Goal: Task Accomplishment & Management: Complete application form

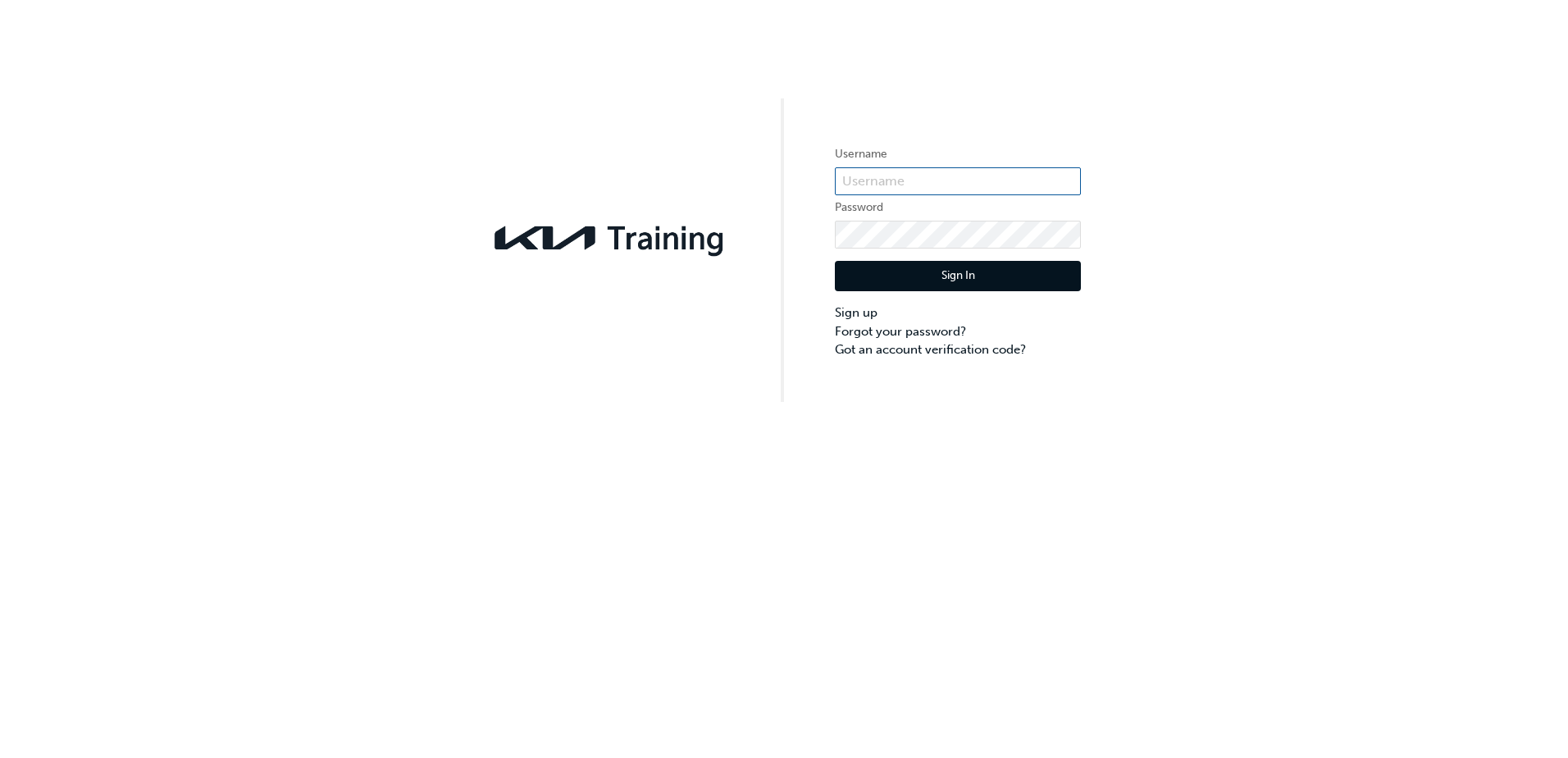
type input "KAU84558H1"
click at [966, 174] on input "KAU84558H1" at bounding box center [958, 181] width 246 height 28
click at [948, 273] on button "Sign In" at bounding box center [958, 276] width 246 height 31
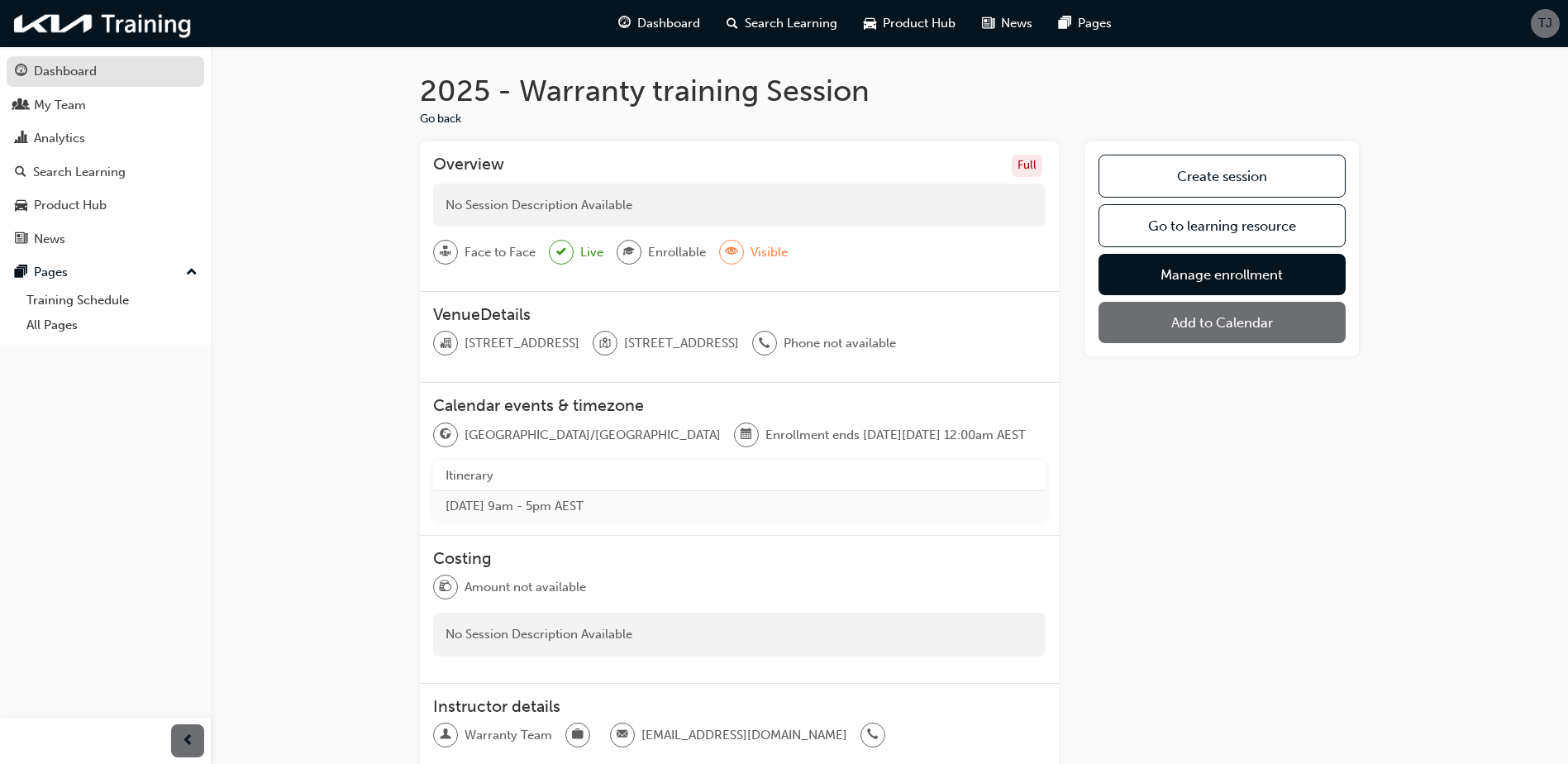
click at [81, 64] on div "Dashboard" at bounding box center [65, 70] width 63 height 19
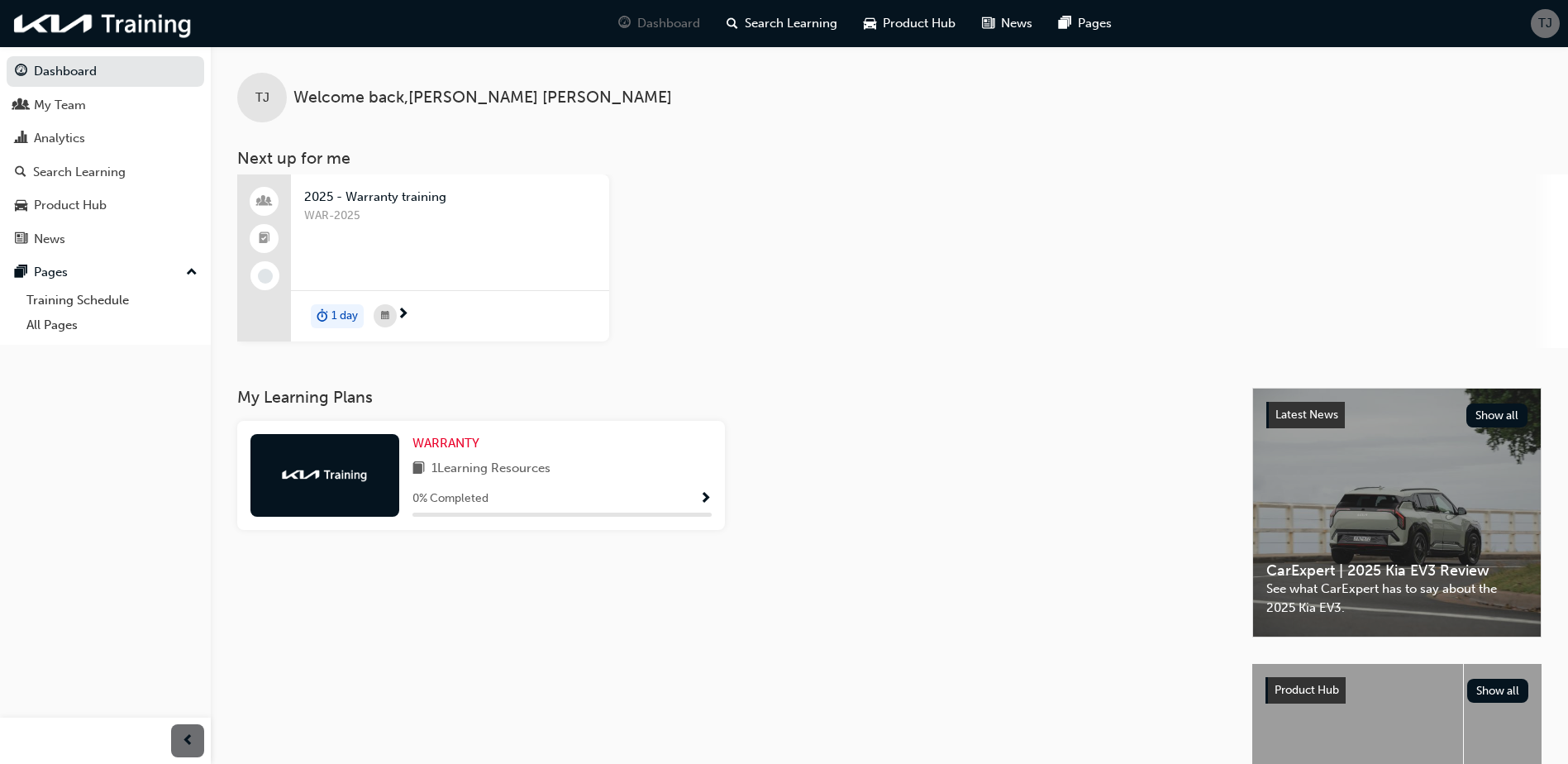
click at [1549, 21] on span "TJ" at bounding box center [1546, 22] width 14 height 19
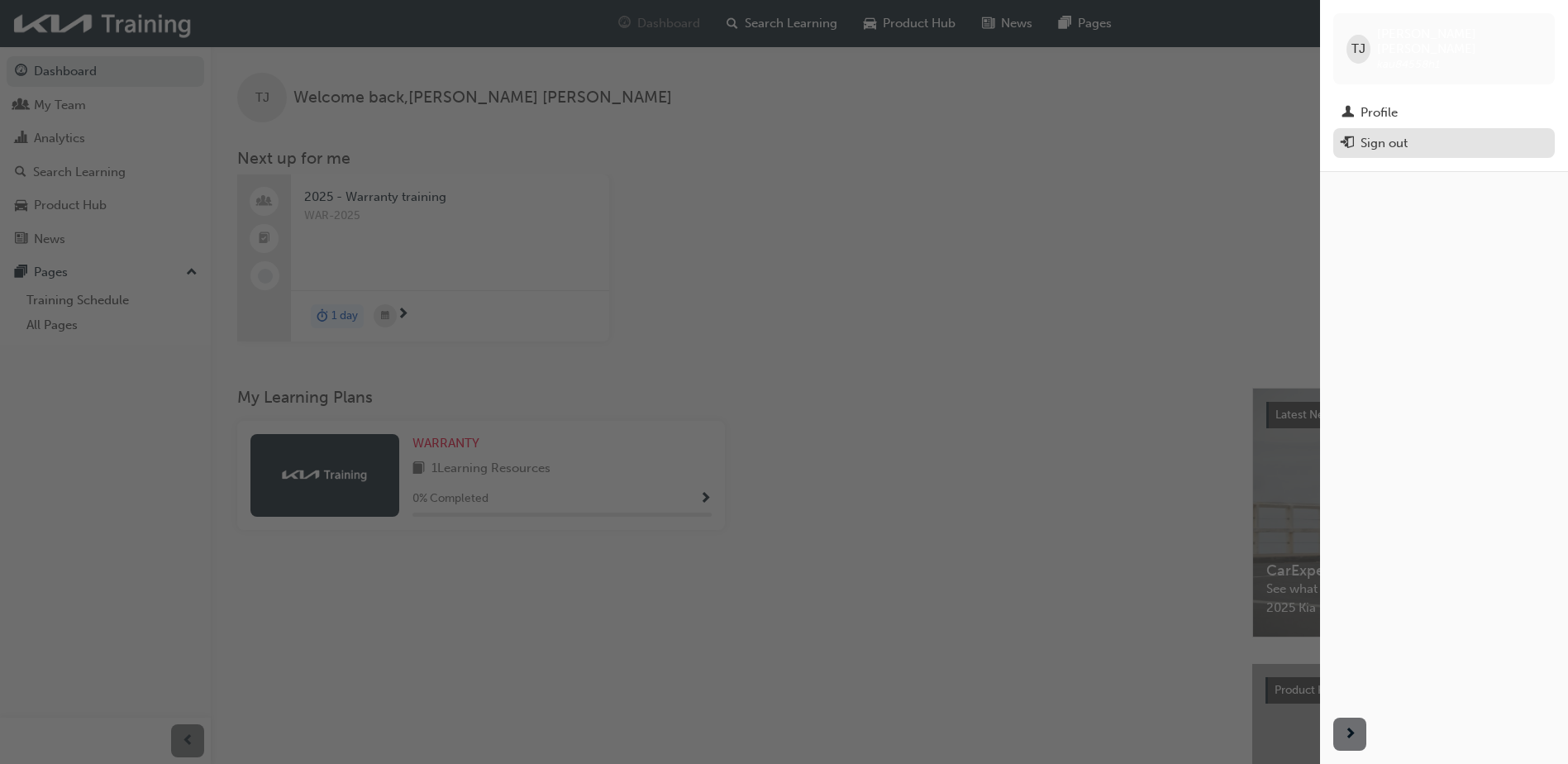
click at [1372, 134] on div "Sign out" at bounding box center [1384, 143] width 47 height 19
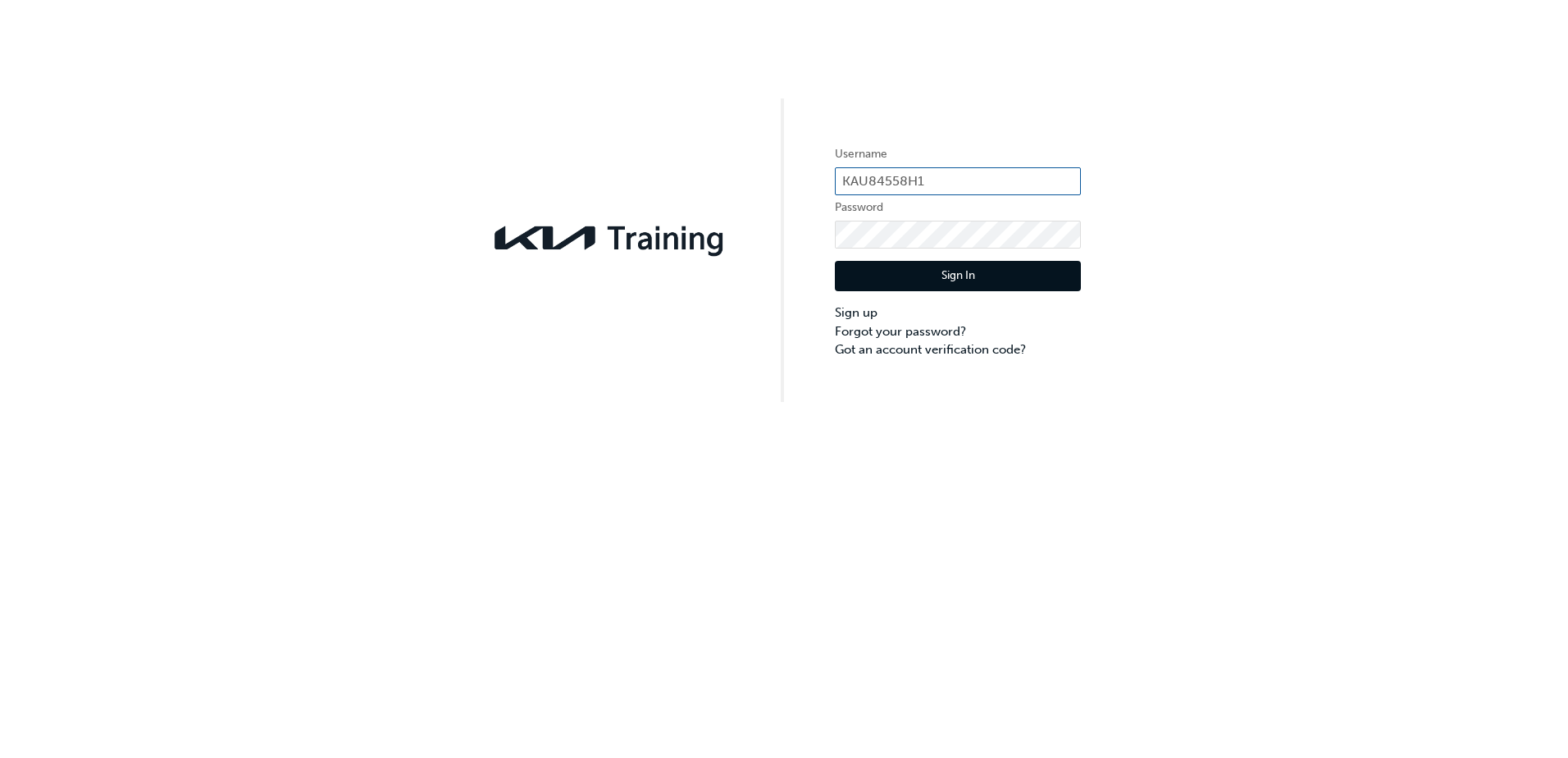
drag, startPoint x: 974, startPoint y: 179, endPoint x: 960, endPoint y: 182, distance: 14.3
click at [960, 182] on input "KAU84558H1" at bounding box center [958, 181] width 246 height 28
type input "KAU84558H8"
click button "Sign In" at bounding box center [958, 276] width 246 height 31
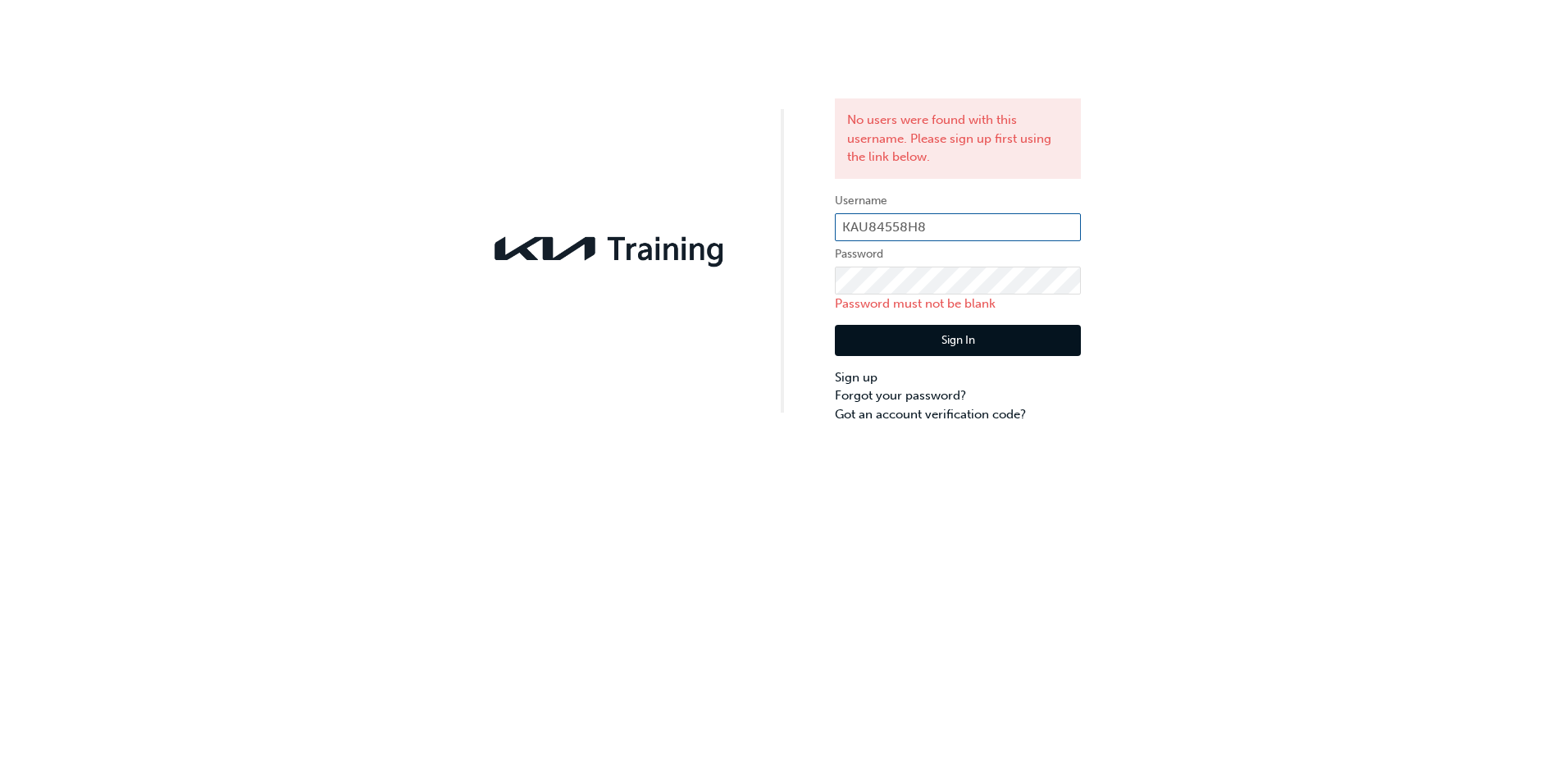
click at [939, 227] on input "KAU84558H8" at bounding box center [958, 227] width 246 height 28
drag, startPoint x: 932, startPoint y: 227, endPoint x: 813, endPoint y: 235, distance: 119.3
click at [813, 235] on div "No users were found with this username. Please sign up first using the link bel…" at bounding box center [784, 211] width 1568 height 423
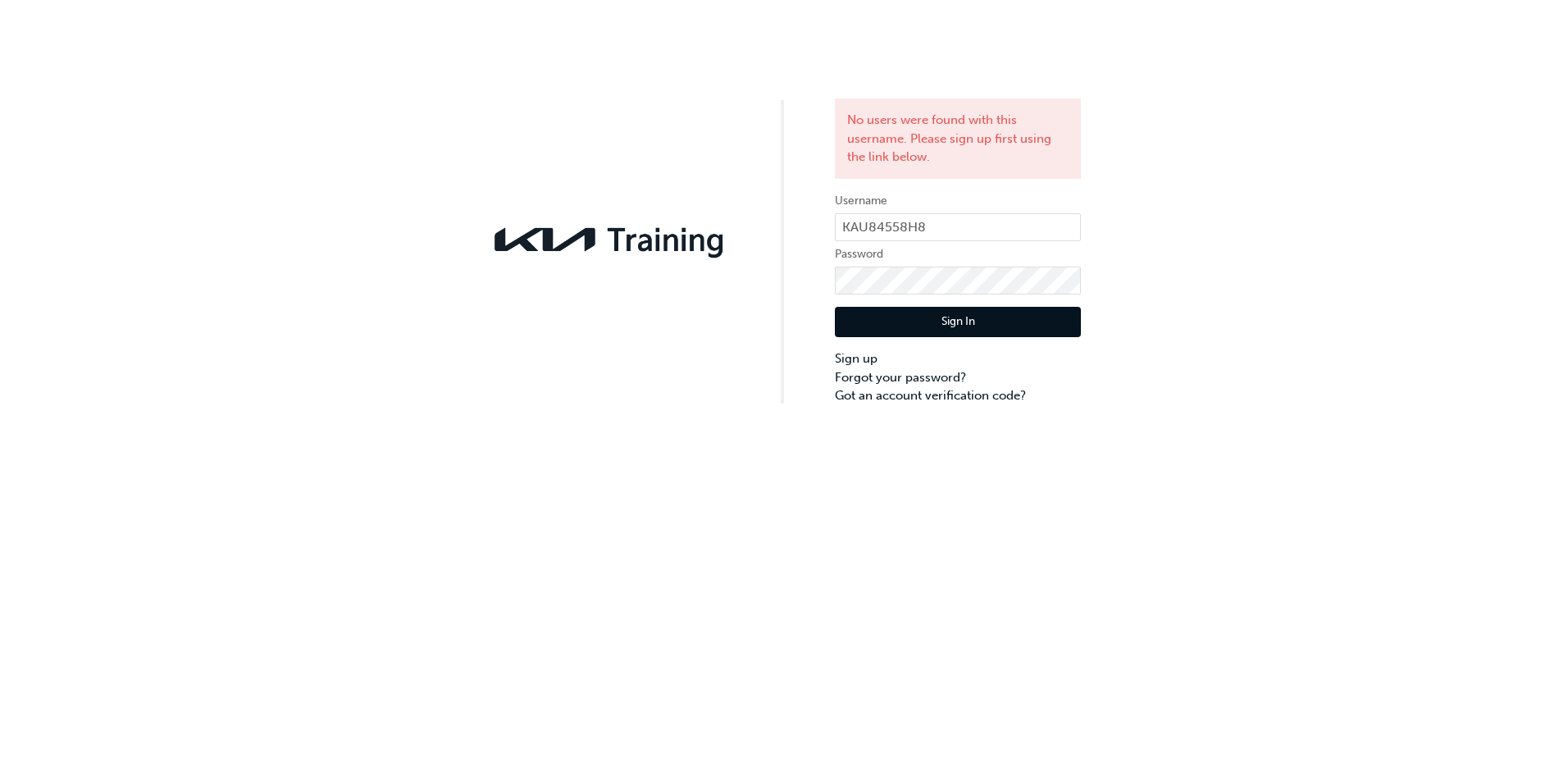
click at [862, 323] on button "Sign In" at bounding box center [958, 322] width 246 height 31
click at [970, 217] on input "KAU84558H8" at bounding box center [958, 227] width 246 height 28
drag, startPoint x: 966, startPoint y: 223, endPoint x: 735, endPoint y: 237, distance: 231.4
click at [735, 237] on div "No users were found with this username. Please sign up first using the link bel…" at bounding box center [784, 203] width 1568 height 405
paste input "text"
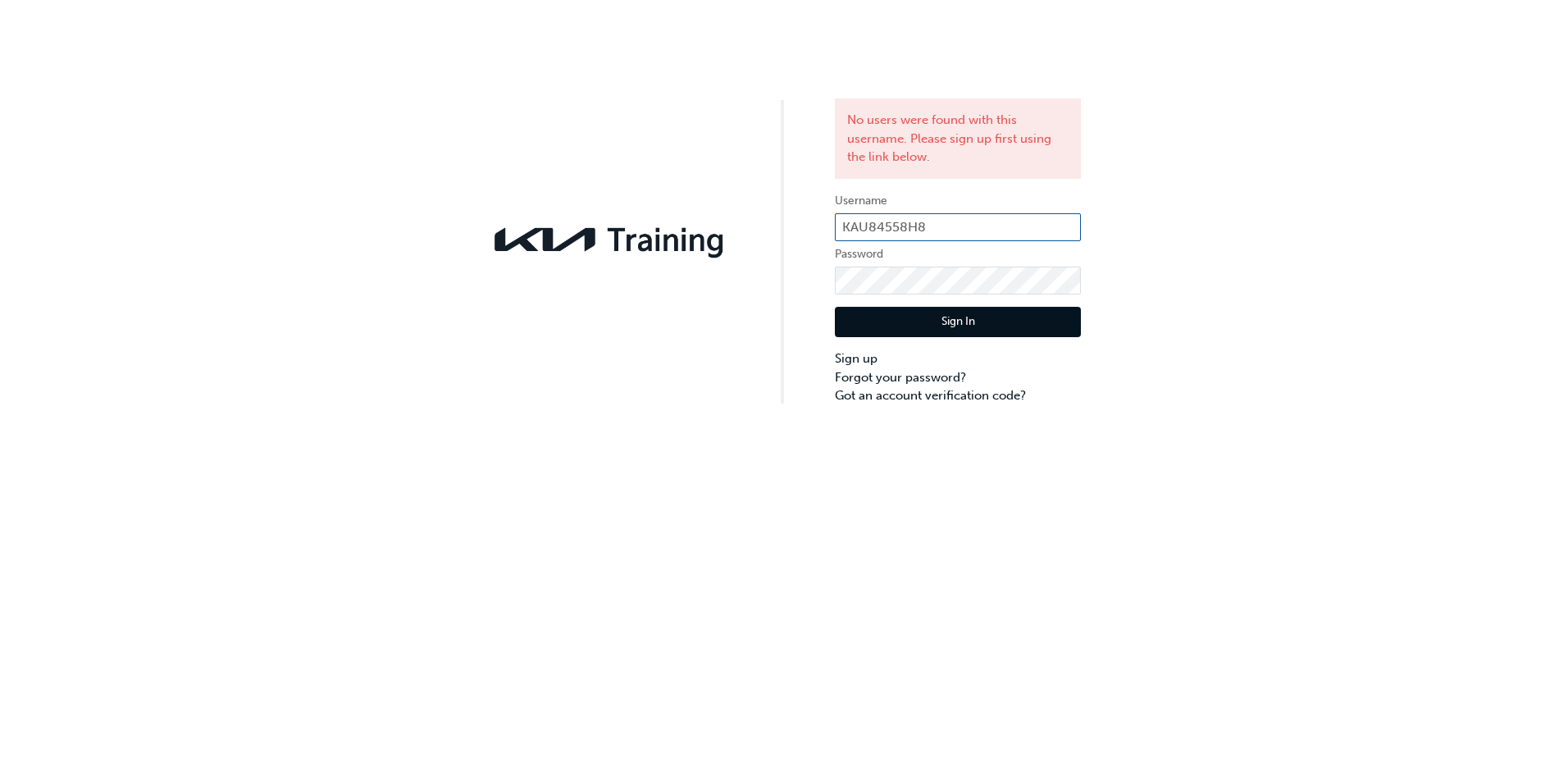
type input "KAU84558H8"
click at [844, 226] on input "KAU84558H8" at bounding box center [958, 227] width 246 height 28
click at [912, 327] on button "Sign In" at bounding box center [958, 322] width 246 height 31
click at [855, 359] on link "Sign up" at bounding box center [958, 358] width 246 height 18
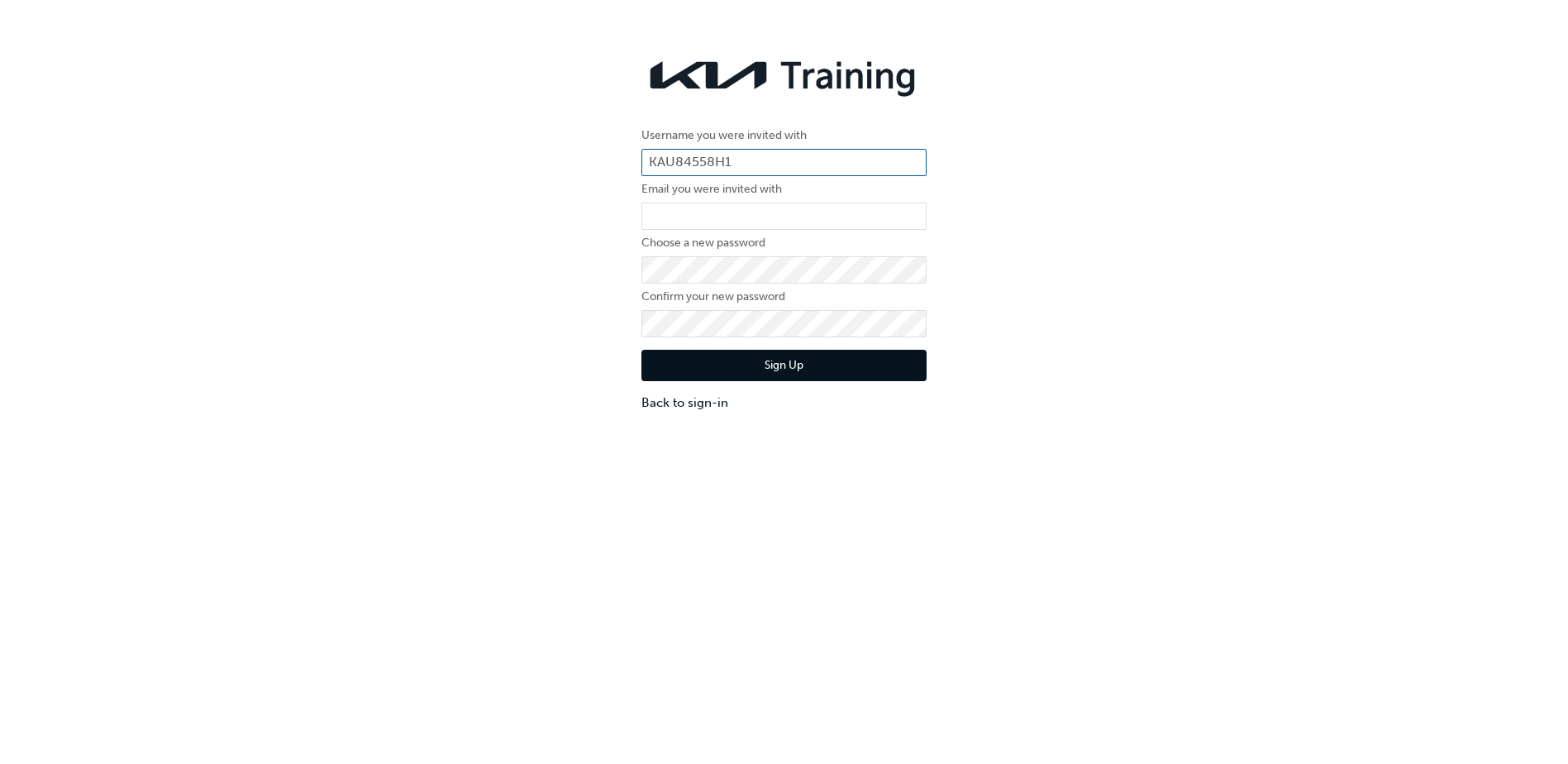
click at [754, 163] on input "KAU84558H1" at bounding box center [784, 162] width 285 height 28
type input "KAU84558H8"
click at [748, 217] on input "email" at bounding box center [784, 216] width 285 height 28
drag, startPoint x: 405, startPoint y: 226, endPoint x: 368, endPoint y: 227, distance: 37.0
click at [405, 226] on div "Username you were invited with KAU84558H8 Email you were invited with Choose a …" at bounding box center [784, 231] width 1568 height 387
